Goal: Task Accomplishment & Management: Manage account settings

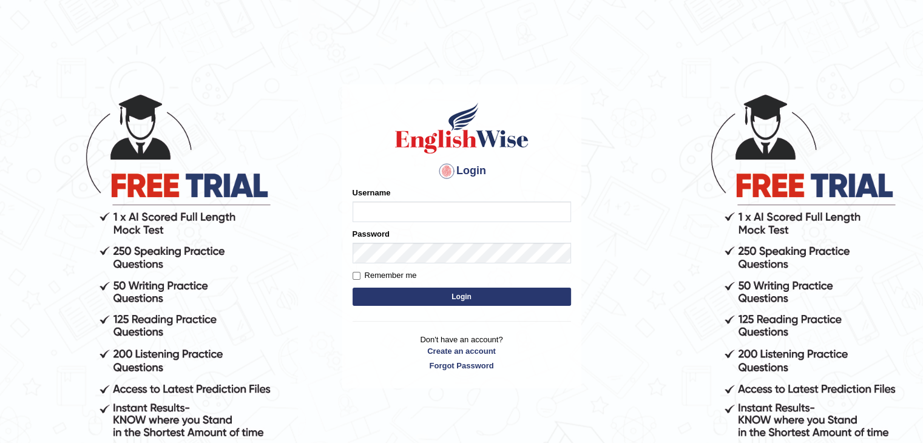
type input "anlinmariabiju"
click at [471, 294] on button "Login" at bounding box center [461, 297] width 218 height 18
type input "anlinmariabiju"
click at [462, 294] on button "Login" at bounding box center [461, 297] width 218 height 18
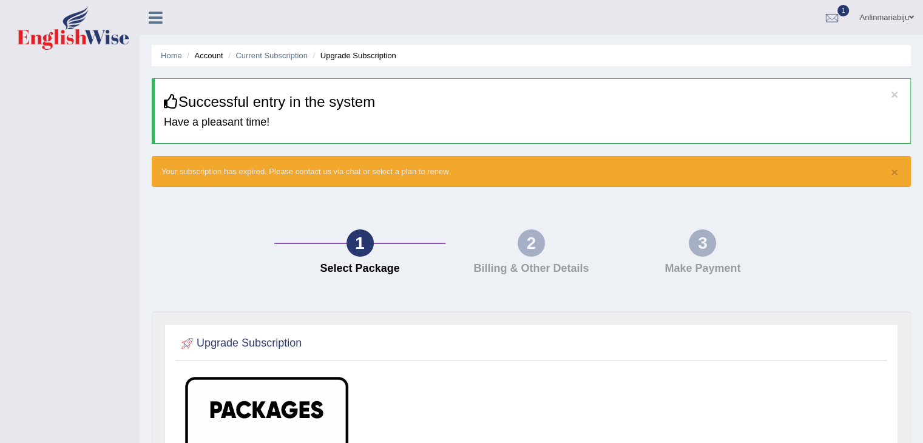
click at [354, 235] on div "1" at bounding box center [359, 242] width 27 height 27
click at [909, 15] on span at bounding box center [911, 17] width 5 height 8
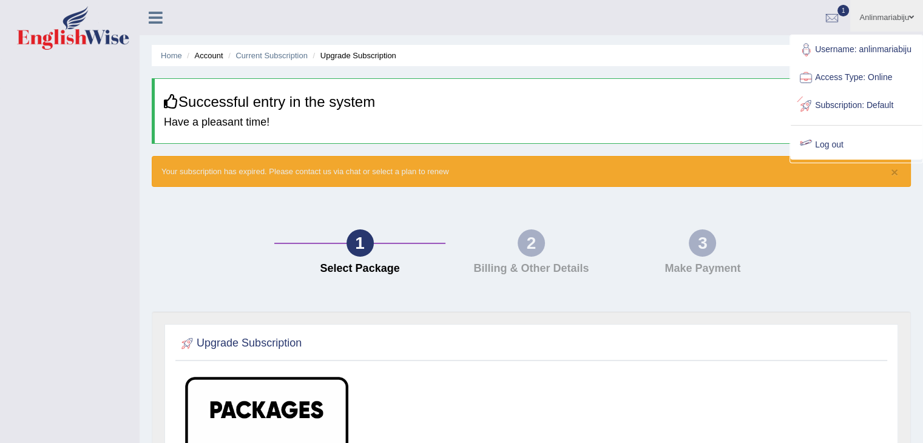
click at [838, 142] on link "Log out" at bounding box center [855, 145] width 131 height 28
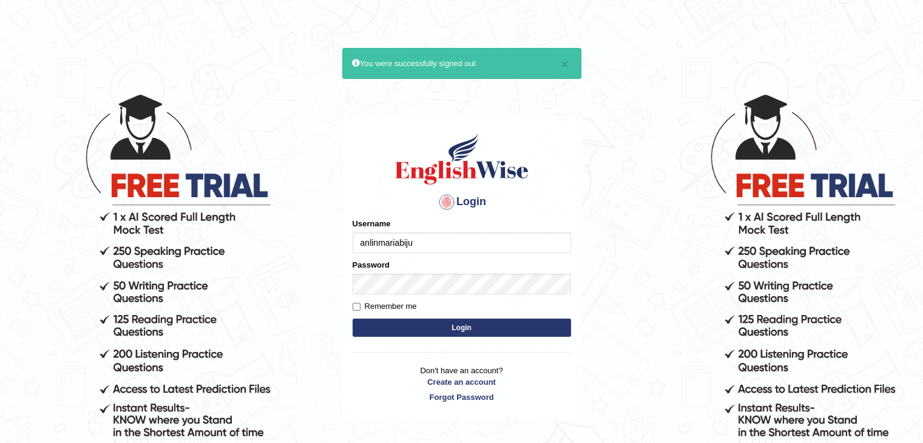
click at [457, 240] on input "anlinmariabiju" at bounding box center [461, 242] width 218 height 21
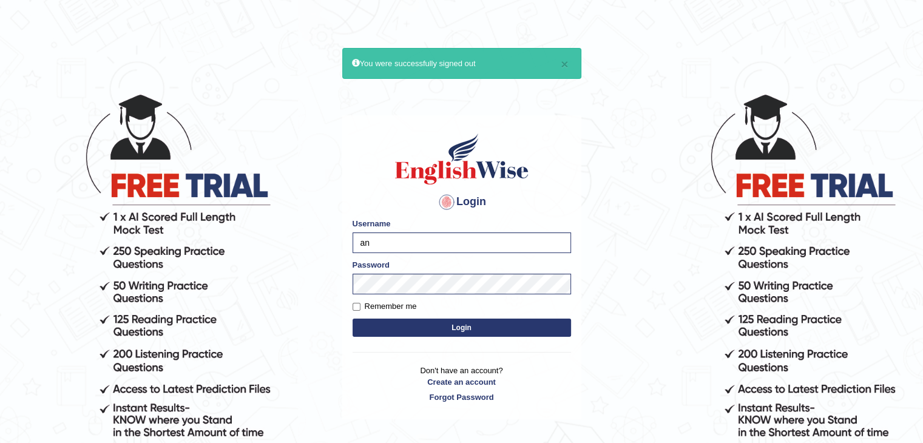
type input "a"
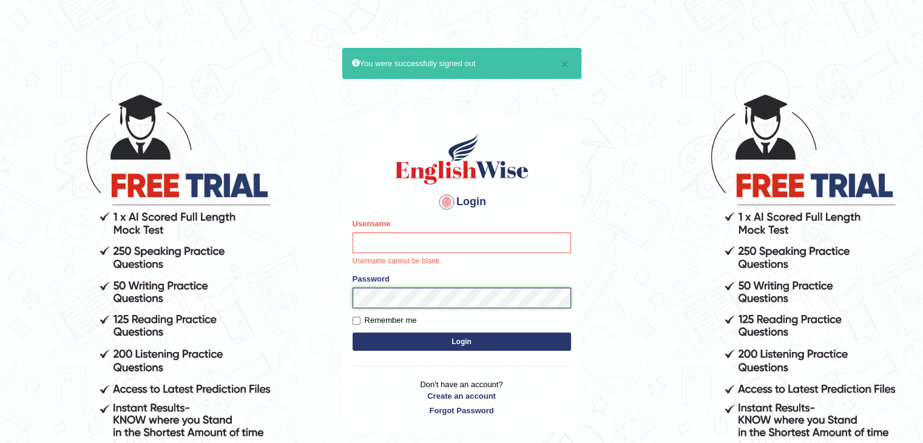
scroll to position [112, 0]
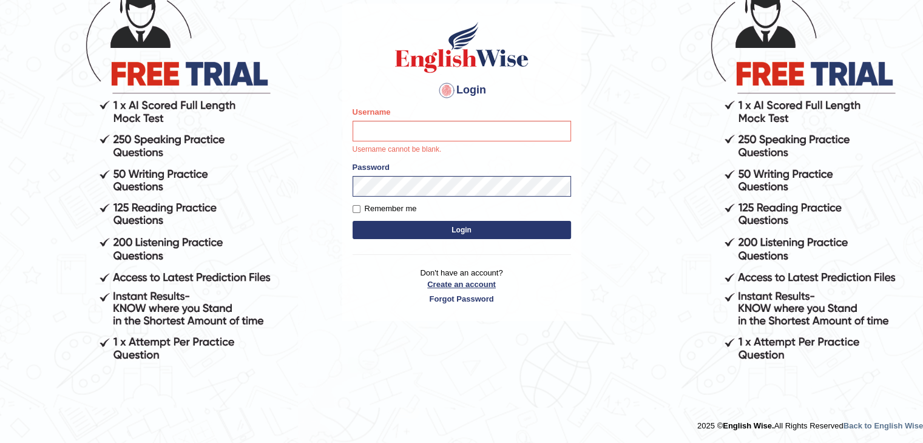
click at [449, 282] on p "Don't have an account? Create an account Forgot Password" at bounding box center [461, 286] width 218 height 38
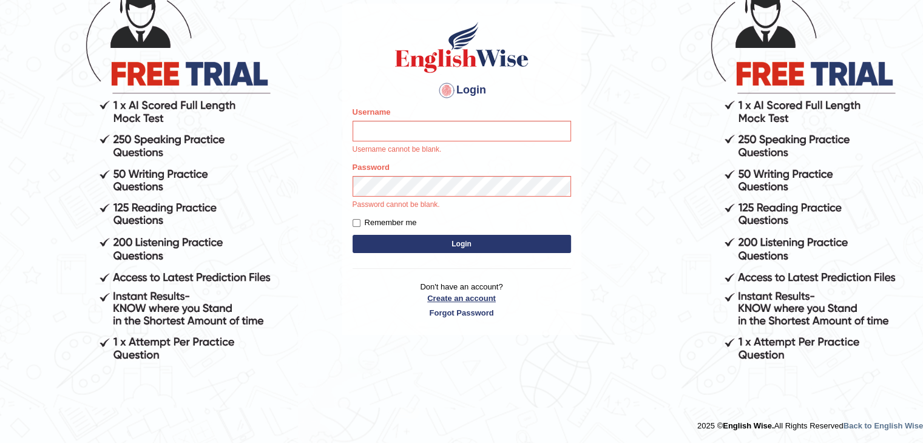
click at [453, 297] on link "Create an account" at bounding box center [461, 298] width 218 height 12
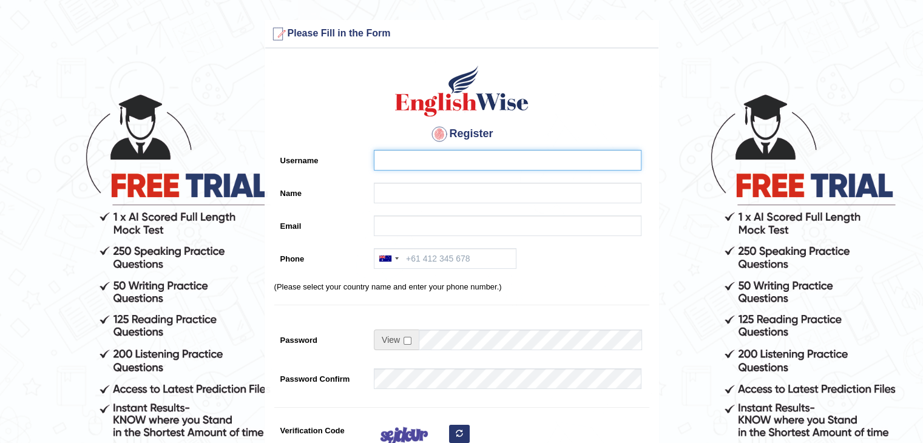
click at [444, 161] on input "Username" at bounding box center [507, 160] width 267 height 21
